Goal: Task Accomplishment & Management: Complete application form

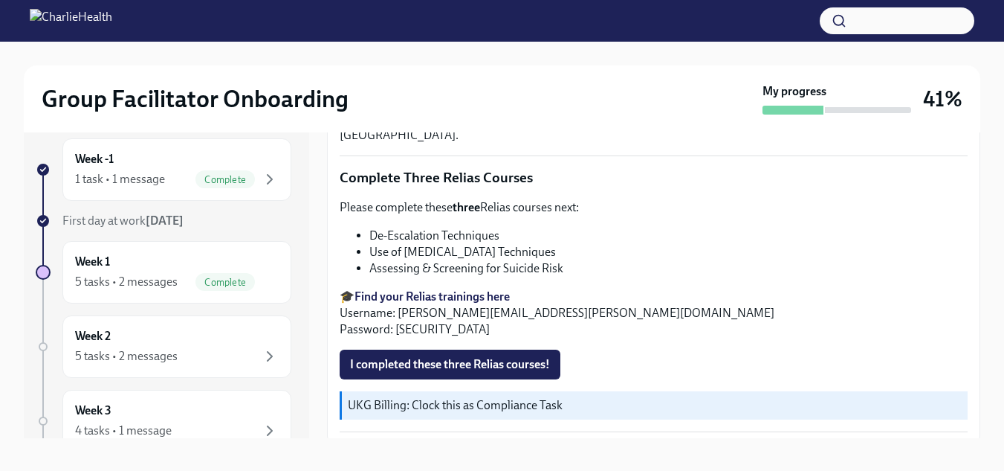
scroll to position [27, 0]
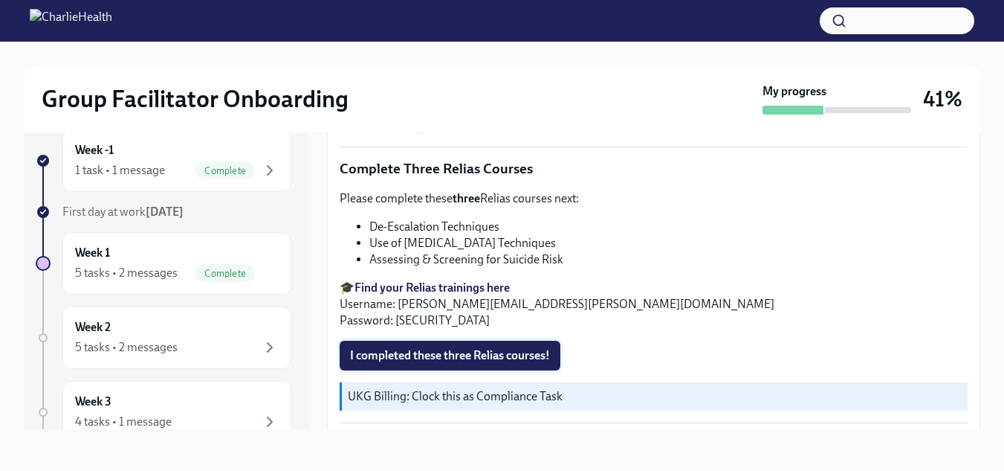
click at [530, 348] on span "I completed these three Relias courses!" at bounding box center [450, 355] width 200 height 15
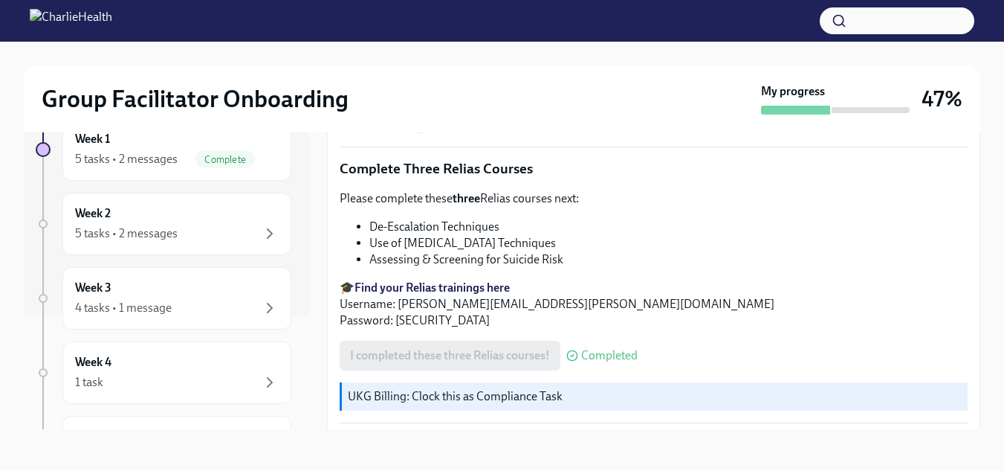
scroll to position [123, 0]
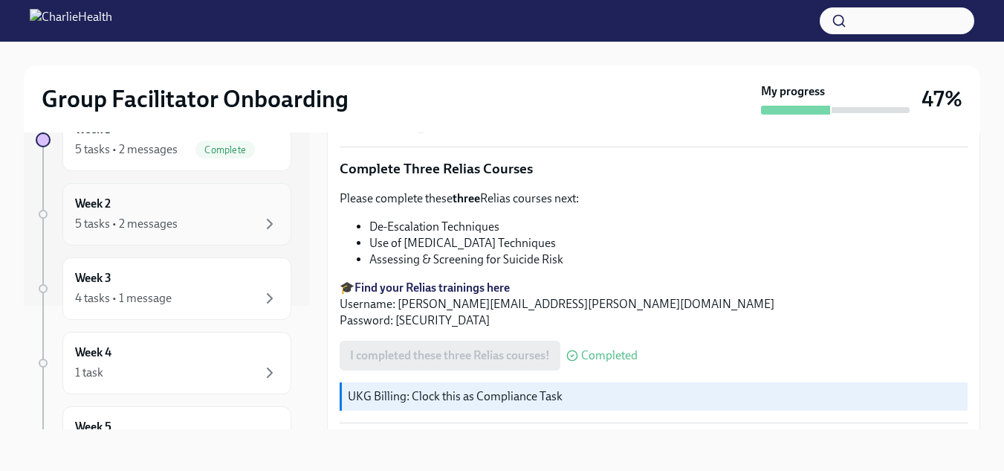
click at [169, 224] on div "5 tasks • 2 messages" at bounding box center [126, 224] width 103 height 16
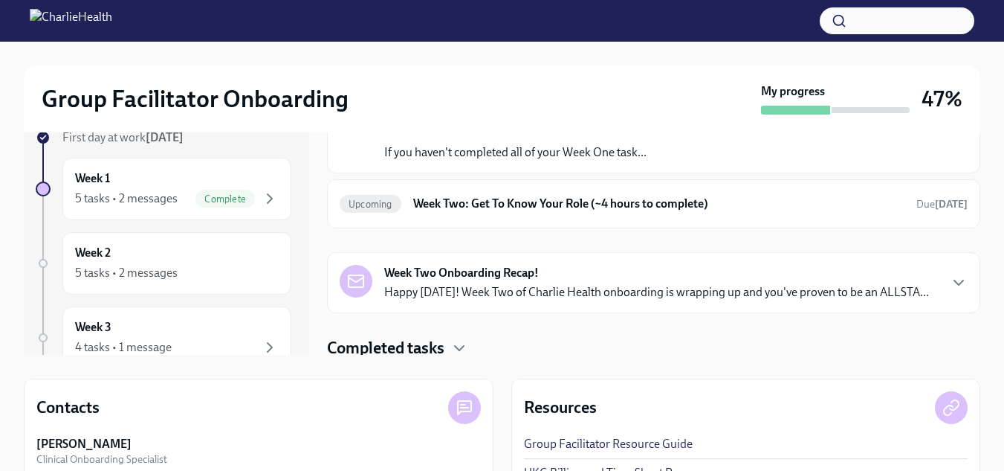
scroll to position [20, 0]
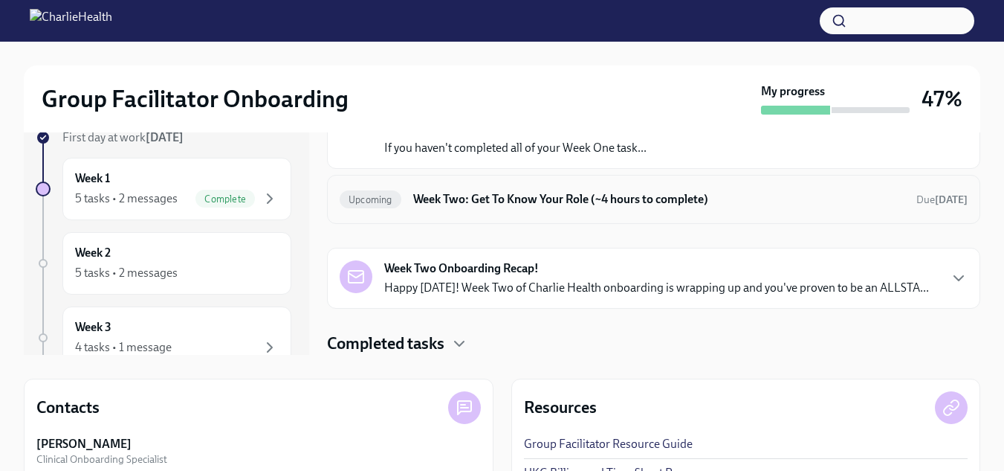
click at [593, 199] on h6 "Week Two: Get To Know Your Role (~4 hours to complete)" at bounding box center [658, 199] width 491 height 16
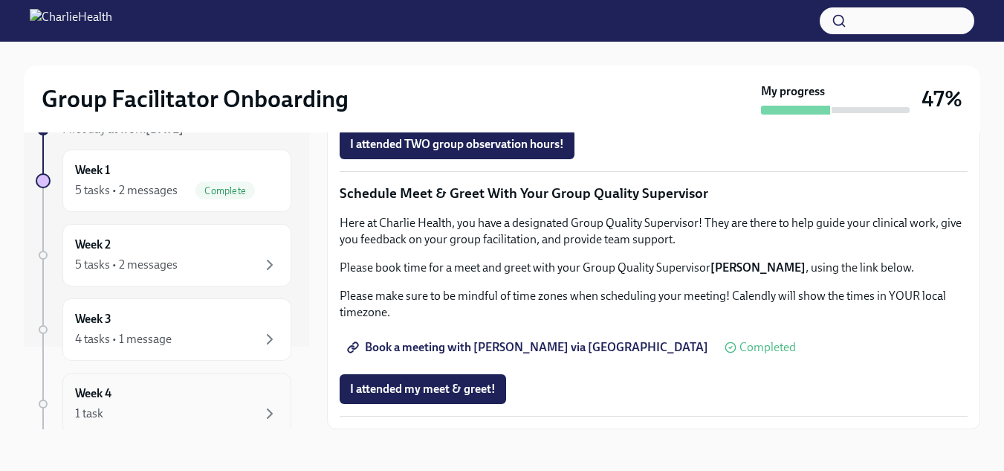
scroll to position [74, 0]
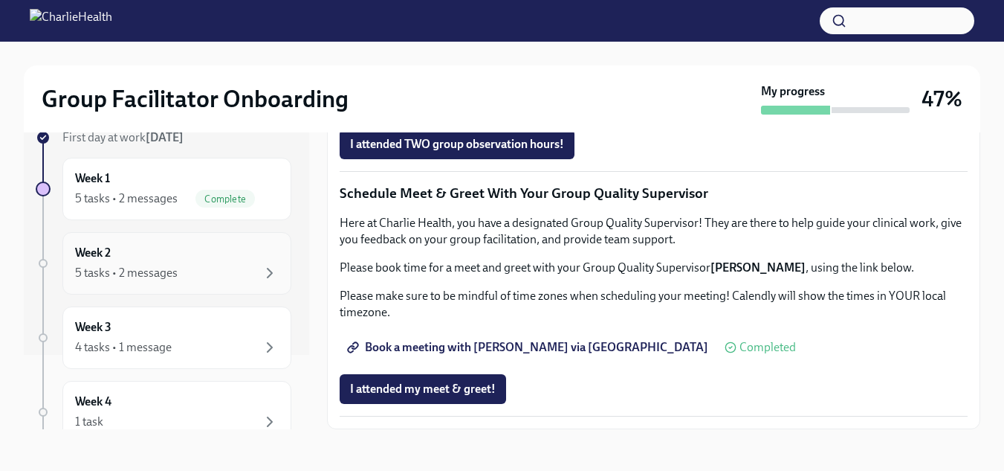
click at [145, 271] on div "5 tasks • 2 messages" at bounding box center [126, 273] width 103 height 16
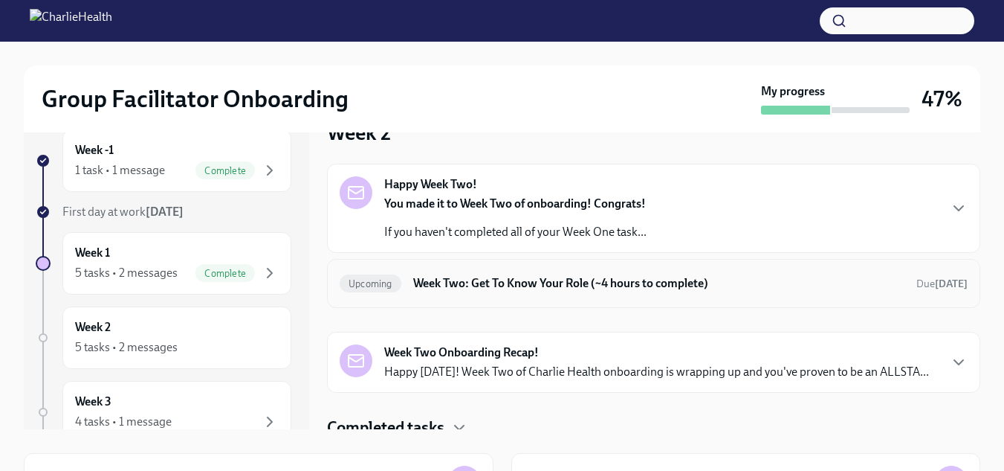
scroll to position [20, 0]
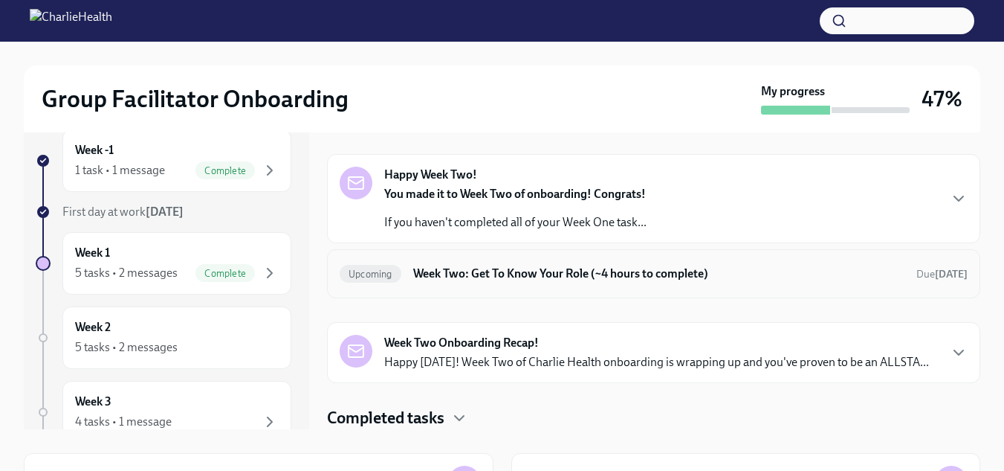
click at [476, 284] on div "Upcoming Week Two: Get To Know Your Role (~4 hours to complete) Due in 9 days" at bounding box center [654, 274] width 628 height 24
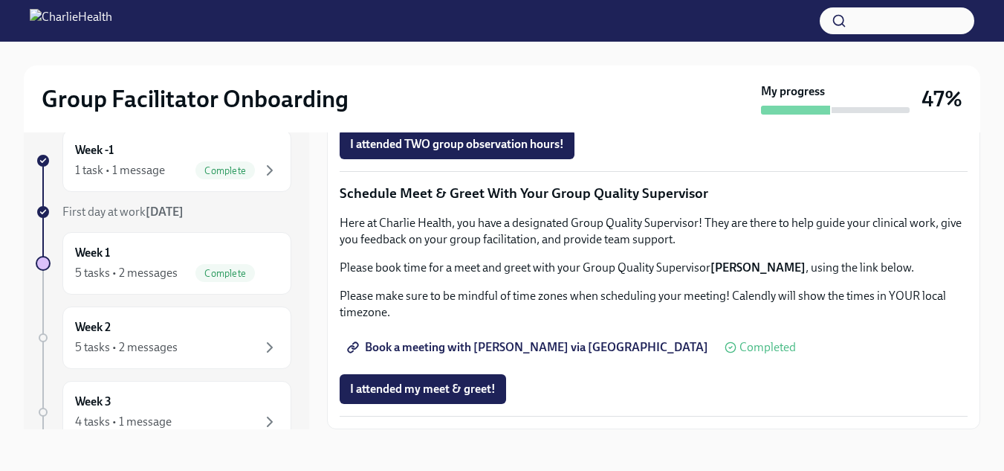
scroll to position [1462, 0]
click at [200, 346] on div "5 tasks • 2 messages" at bounding box center [177, 347] width 204 height 18
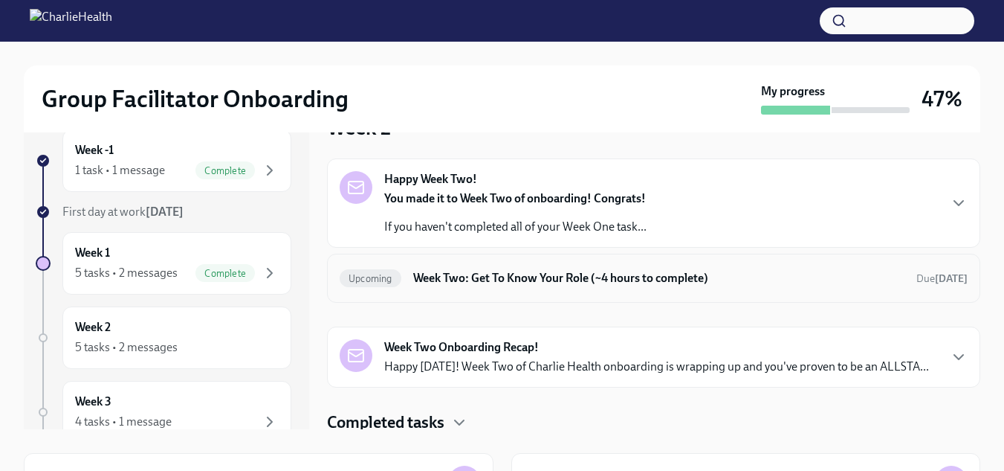
scroll to position [20, 0]
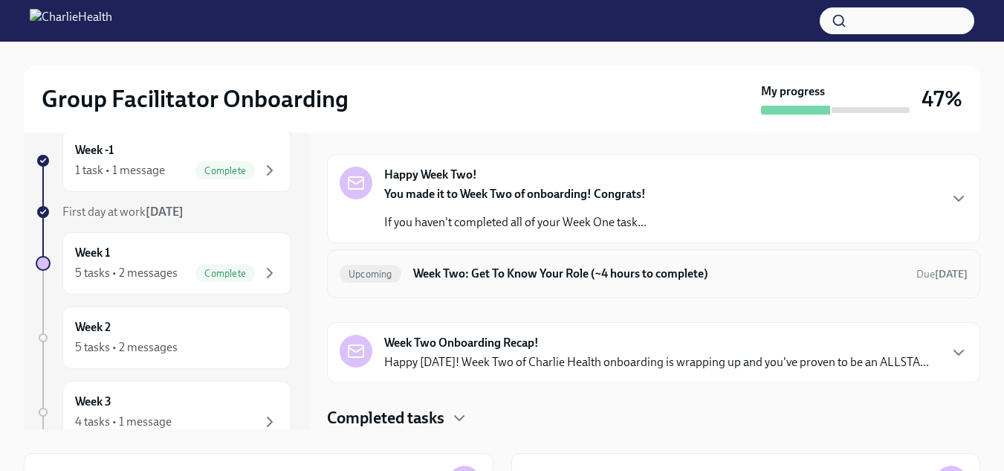
click at [475, 271] on h6 "Week Two: Get To Know Your Role (~4 hours to complete)" at bounding box center [658, 273] width 491 height 16
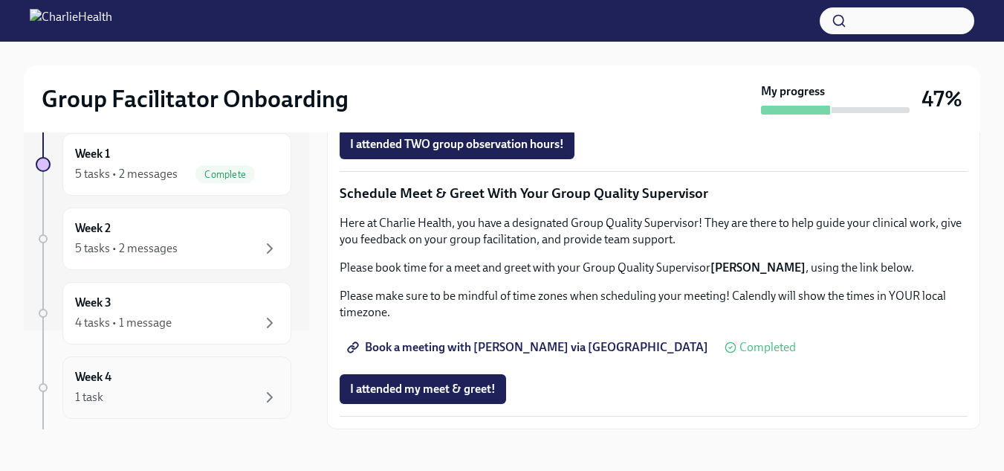
scroll to position [149, 0]
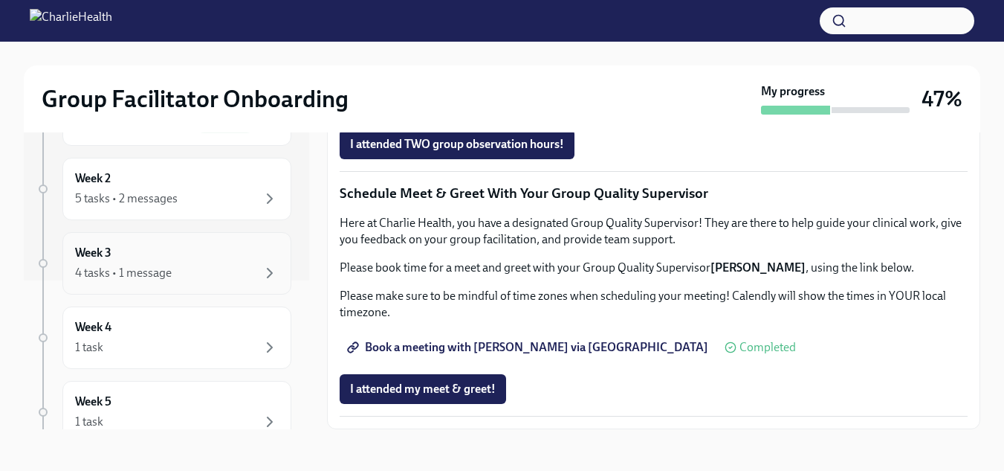
click at [141, 277] on div "4 tasks • 1 message" at bounding box center [123, 273] width 97 height 16
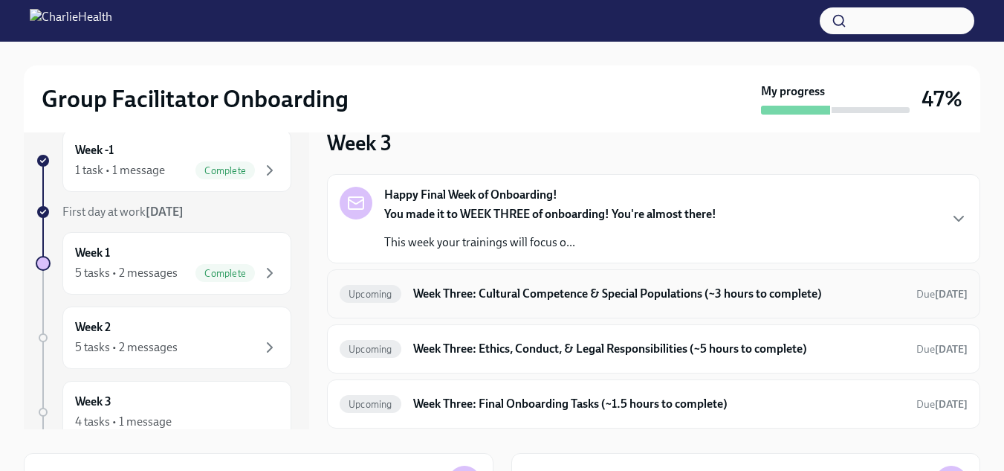
click at [561, 293] on h6 "Week Three: Cultural Competence & Special Populations (~3 hours to complete)" at bounding box center [658, 293] width 491 height 16
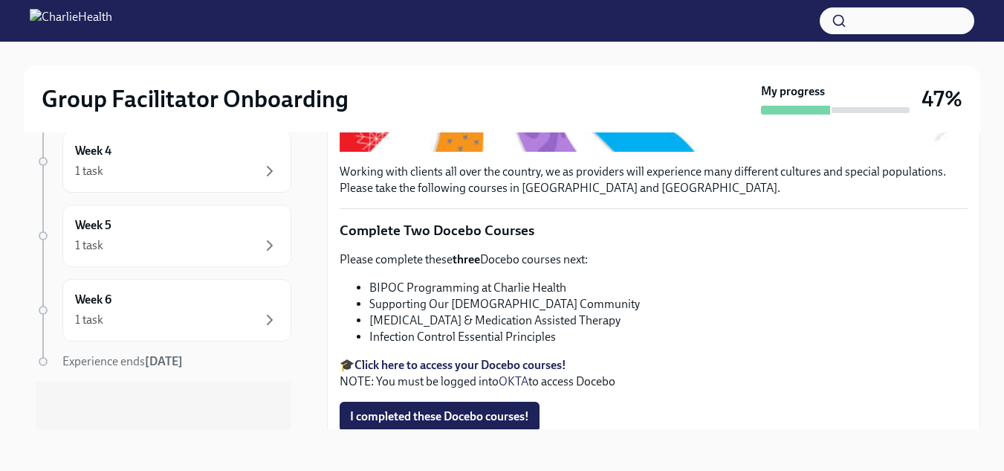
scroll to position [416, 0]
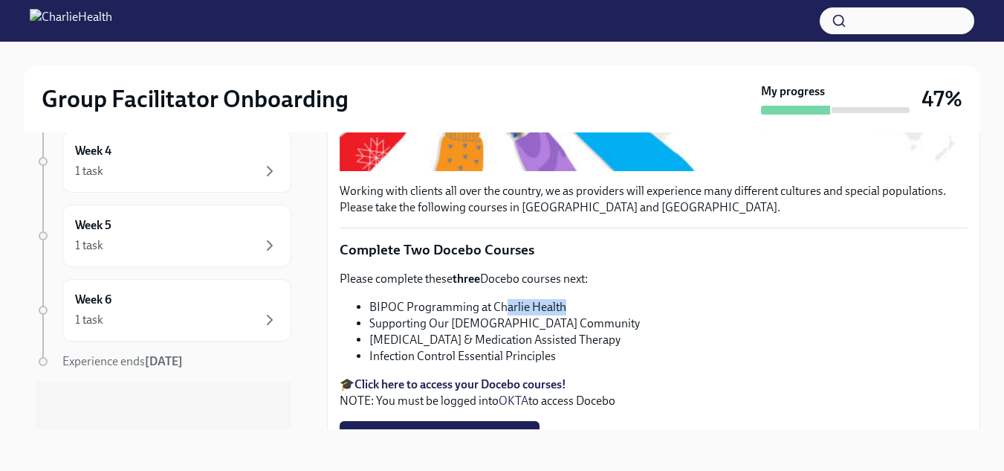
drag, startPoint x: 579, startPoint y: 297, endPoint x: 506, endPoint y: 288, distance: 74.1
click at [506, 288] on div "Please complete these three Docebo courses next: BIPOC Programming at Charlie H…" at bounding box center [654, 340] width 628 height 138
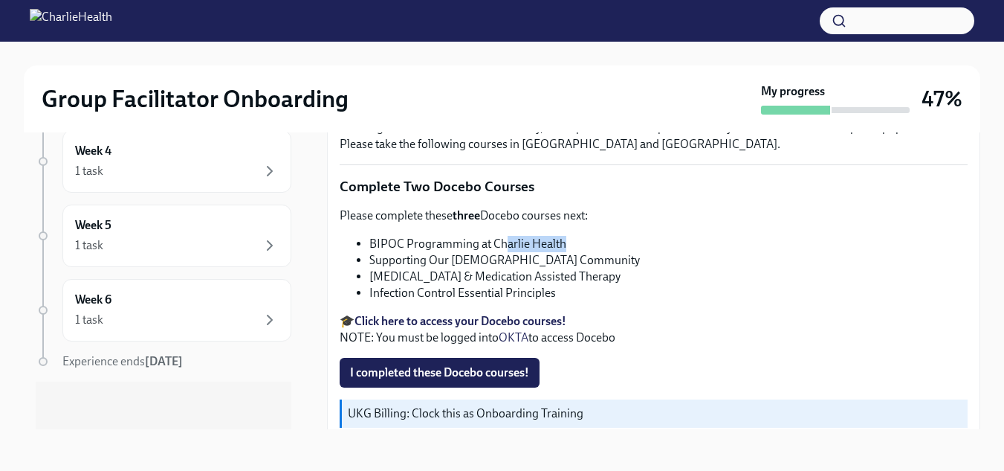
scroll to position [491, 0]
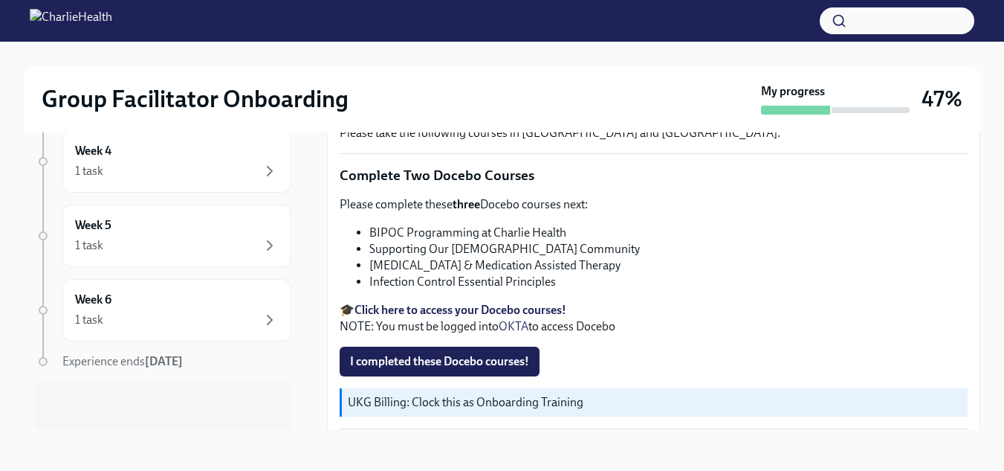
click at [564, 235] on ul "BIPOC Programming at Charlie Health Supporting Our LGBTQIA+ Community Substance…" at bounding box center [654, 257] width 628 height 65
click at [569, 225] on li "BIPOC Programming at Charlie Health" at bounding box center [669, 233] width 598 height 16
click at [563, 232] on li "BIPOC Programming at Charlie Health" at bounding box center [669, 233] width 598 height 16
drag, startPoint x: 569, startPoint y: 227, endPoint x: 370, endPoint y: 228, distance: 199.3
click at [370, 228] on li "BIPOC Programming at Charlie Health" at bounding box center [669, 233] width 598 height 16
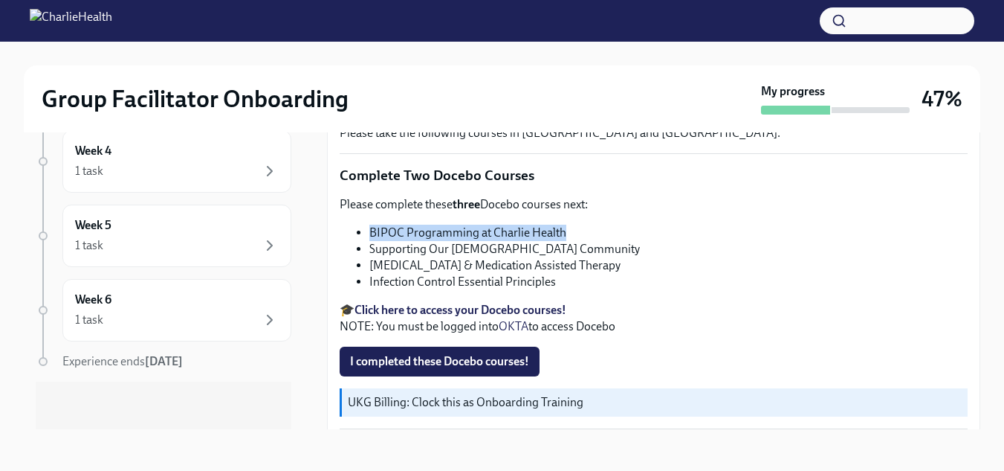
copy li "BIPOC Programming at Charlie Health"
click at [512, 235] on li "BIPOC Programming at Charlie Health" at bounding box center [669, 233] width 598 height 16
click at [573, 243] on li "Supporting Our [DEMOGRAPHIC_DATA] Community" at bounding box center [669, 249] width 598 height 16
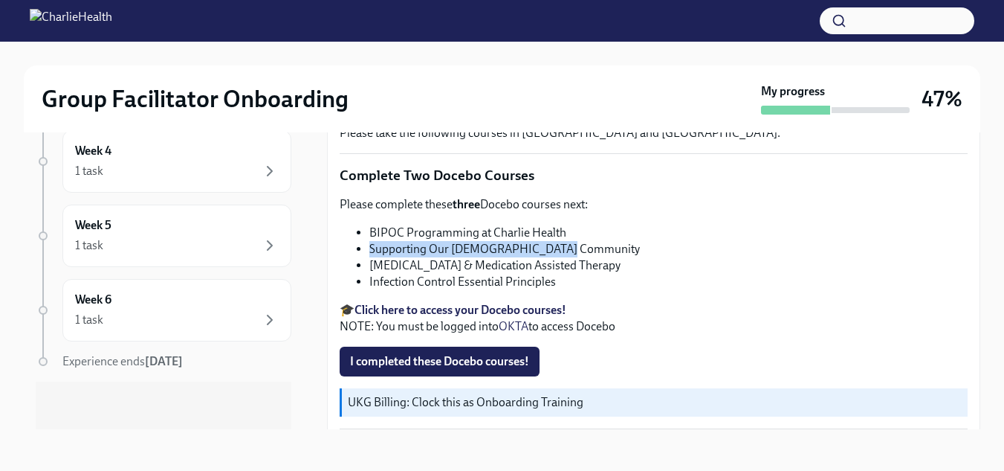
drag, startPoint x: 559, startPoint y: 243, endPoint x: 371, endPoint y: 247, distance: 188.1
click at [371, 247] on li "Supporting Our [DEMOGRAPHIC_DATA] Community" at bounding box center [669, 249] width 598 height 16
copy li "Supporting Our [DEMOGRAPHIC_DATA] Community"
click at [660, 276] on li "Infection Control Essential Principles" at bounding box center [669, 282] width 598 height 16
drag, startPoint x: 604, startPoint y: 268, endPoint x: 370, endPoint y: 265, distance: 234.2
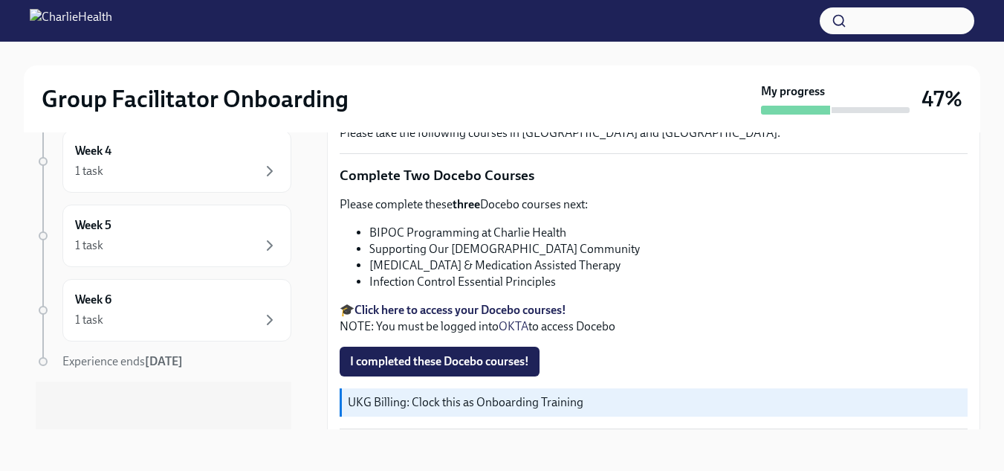
click at [370, 265] on li "[MEDICAL_DATA] & Medication Assisted Therapy" at bounding box center [669, 265] width 598 height 16
copy li "[MEDICAL_DATA] & Medication Assisted Therapy"
click at [563, 274] on li "Infection Control Essential Principles" at bounding box center [669, 282] width 598 height 16
drag, startPoint x: 495, startPoint y: 274, endPoint x: 357, endPoint y: 280, distance: 138.4
click at [370, 280] on li "Infection Control Essential Principles" at bounding box center [669, 282] width 598 height 16
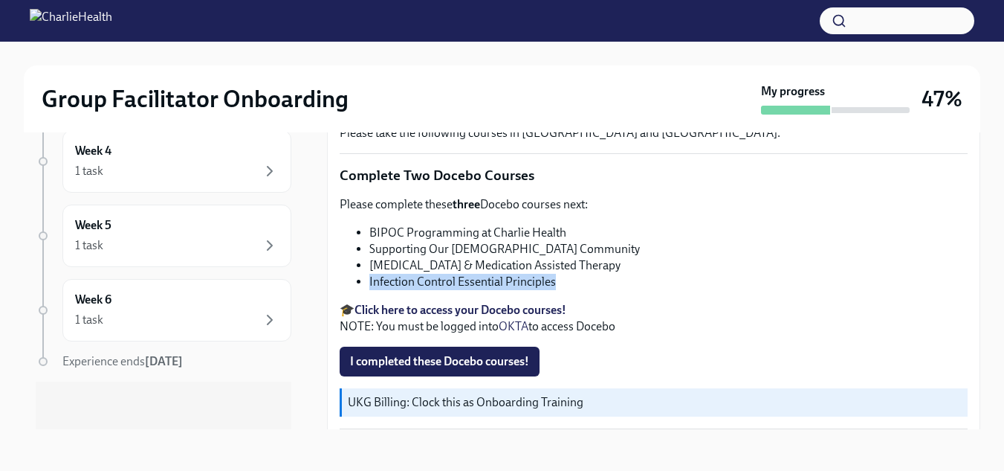
copy li "Infection Control Essential Principles"
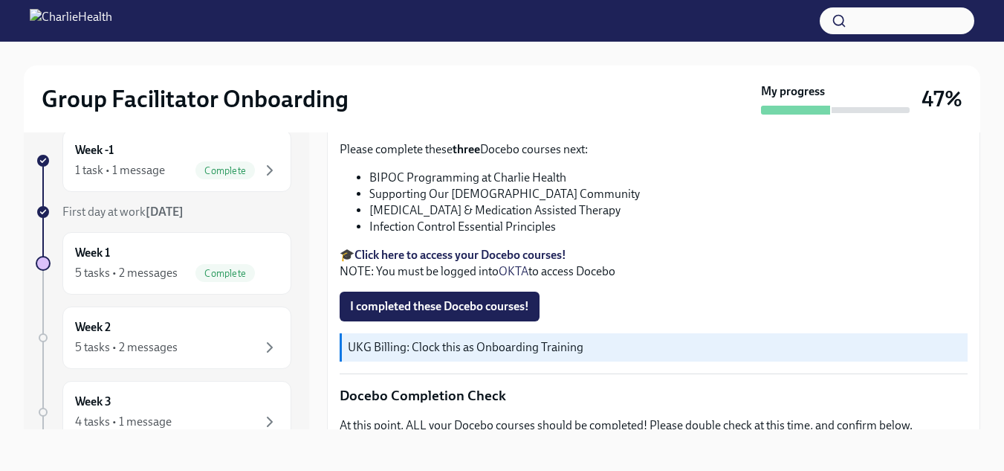
scroll to position [520, 0]
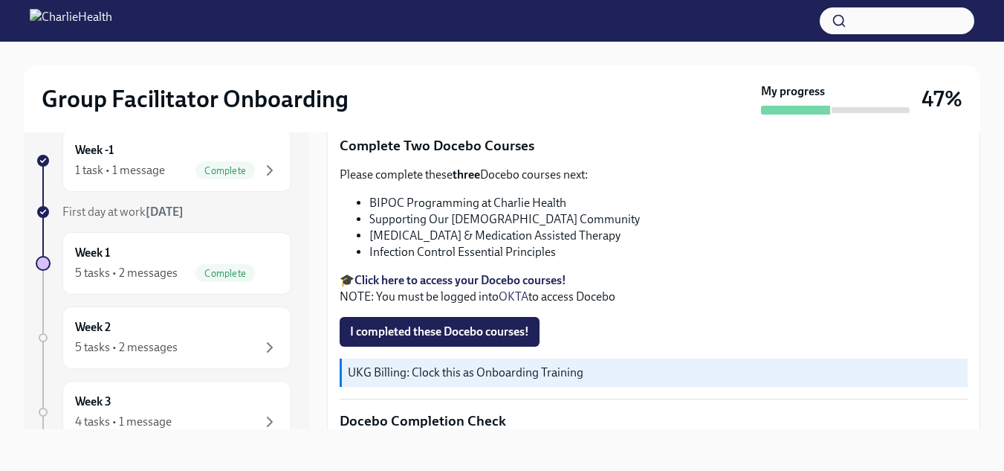
click at [480, 324] on span "I completed these Docebo courses!" at bounding box center [439, 331] width 179 height 15
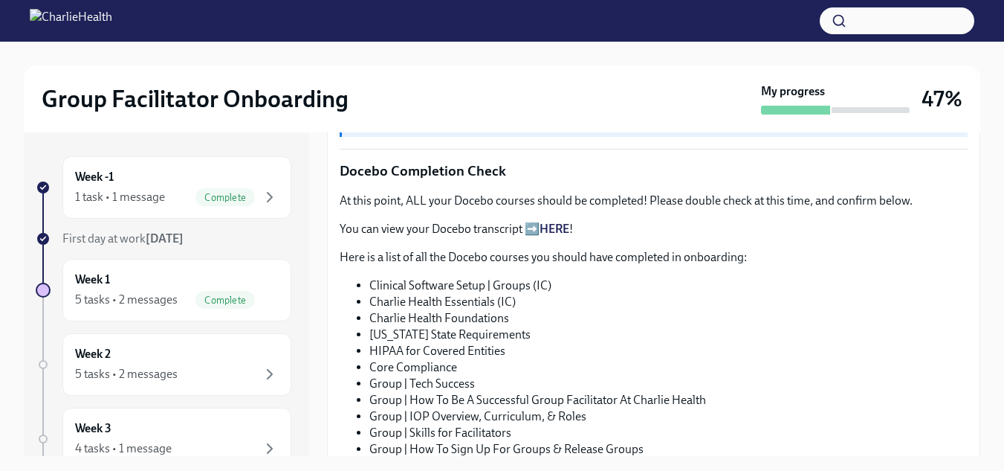
scroll to position [788, 0]
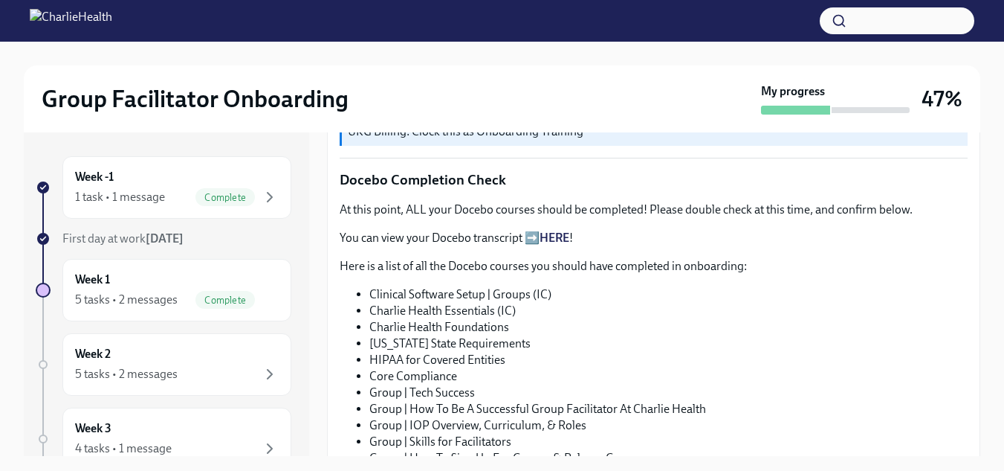
click at [559, 230] on link "HERE" at bounding box center [555, 237] width 30 height 14
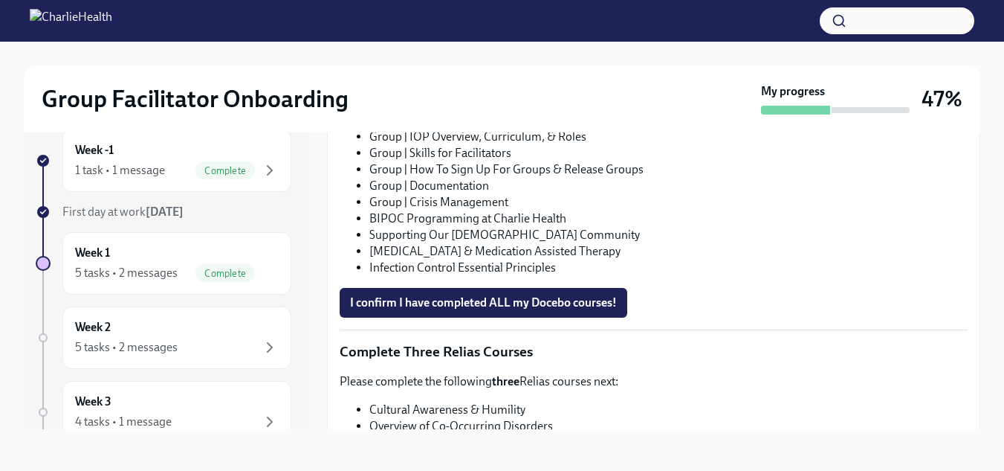
scroll to position [1085, 0]
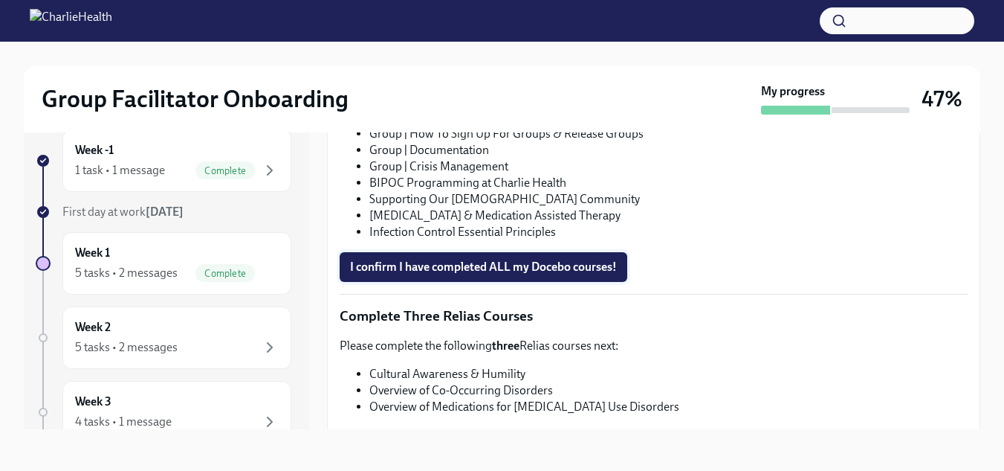
click at [601, 262] on span "I confirm I have completed ALL my Docebo courses!" at bounding box center [483, 266] width 267 height 15
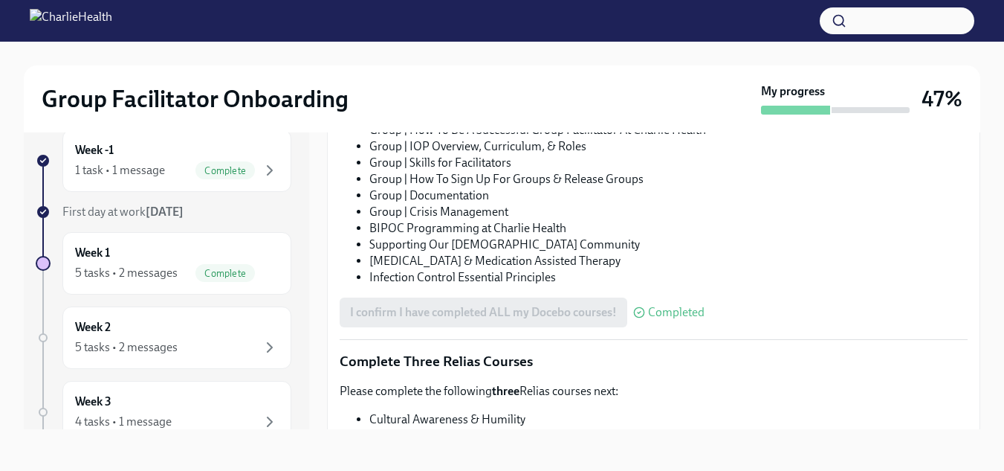
scroll to position [1234, 0]
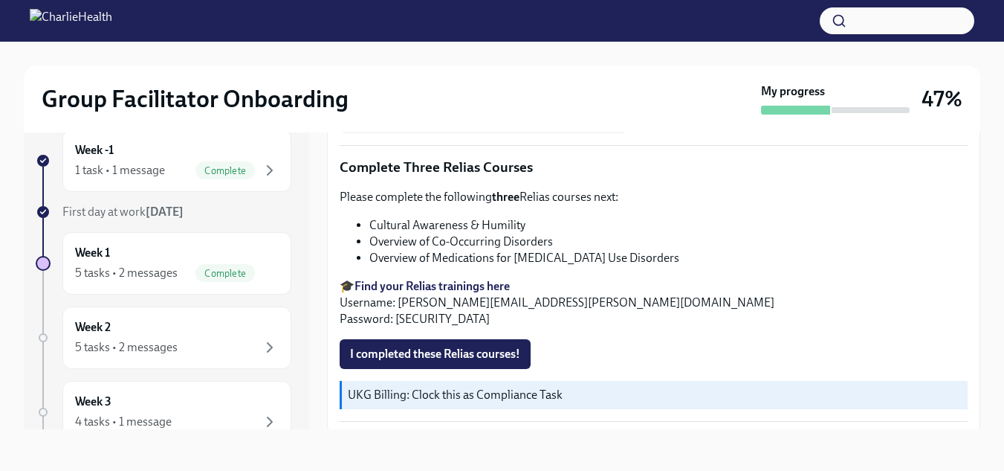
click at [461, 279] on strong "Find your Relias trainings here" at bounding box center [432, 286] width 155 height 14
